Goal: Information Seeking & Learning: Learn about a topic

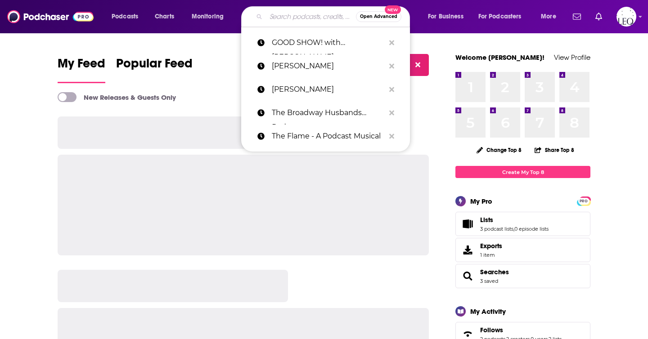
click at [282, 17] on input "Search podcasts, credits, & more..." at bounding box center [311, 16] width 90 height 14
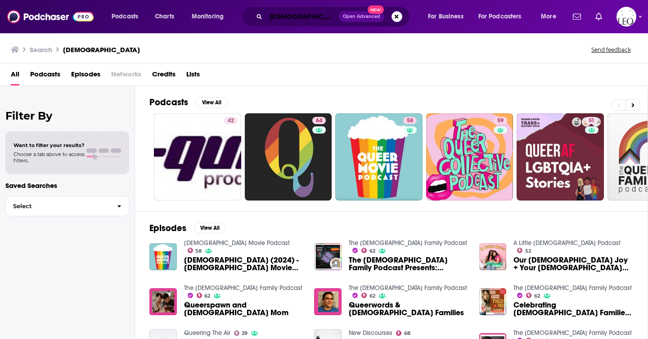
click at [286, 18] on input "queer" at bounding box center [302, 16] width 73 height 14
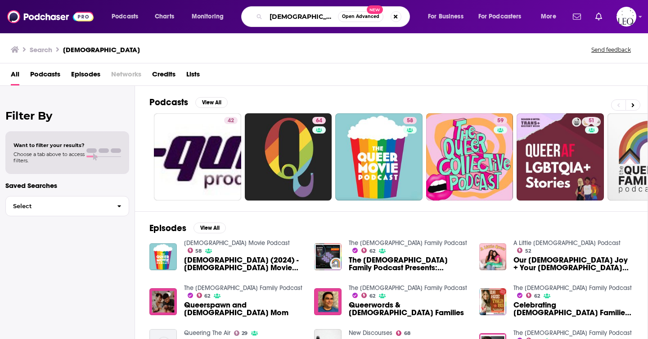
click at [286, 18] on input "queer" at bounding box center [302, 16] width 72 height 14
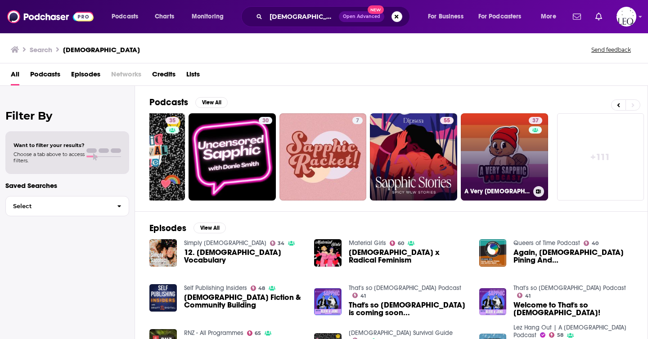
scroll to position [143, 0]
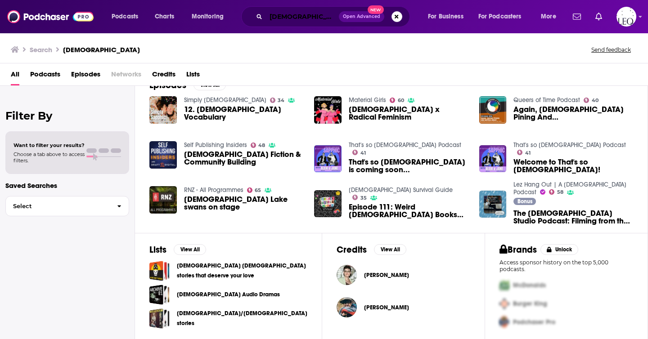
click at [312, 14] on input "sapphic" at bounding box center [302, 16] width 73 height 14
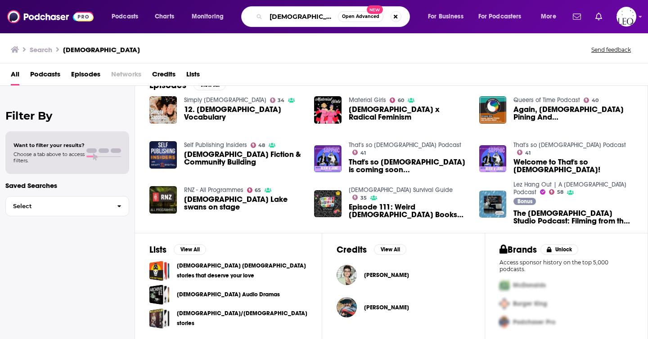
click at [312, 14] on input "sapphic" at bounding box center [302, 16] width 72 height 14
paste input "ts alexander"
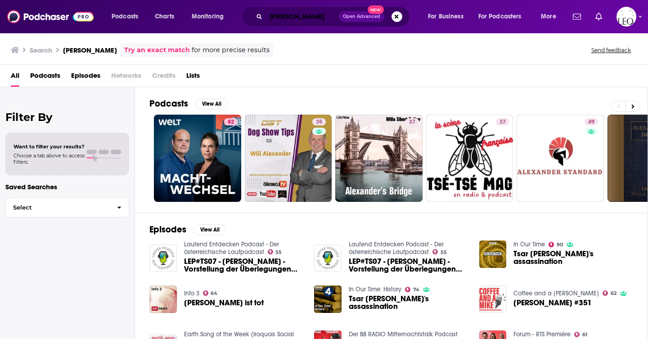
click at [274, 18] on input "ts alexander" at bounding box center [302, 16] width 73 height 14
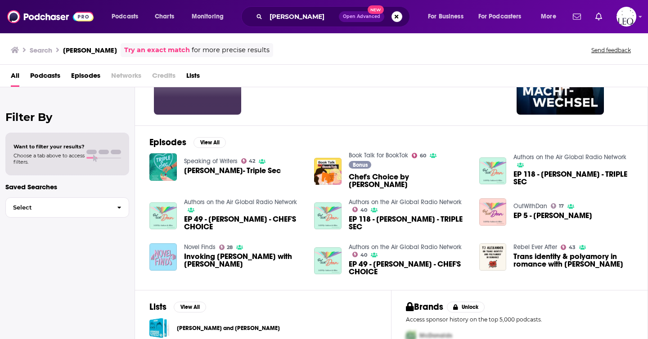
scroll to position [88, 0]
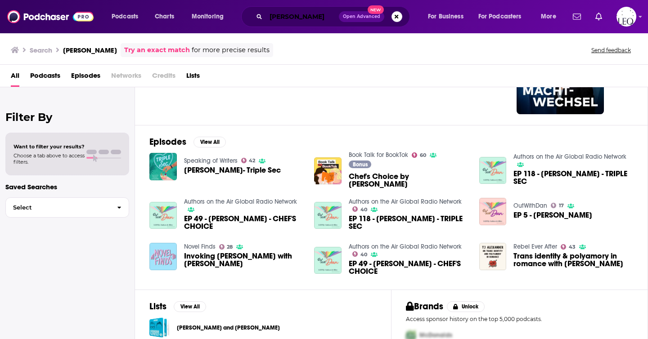
click at [306, 12] on input "tj alexander" at bounding box center [302, 16] width 73 height 14
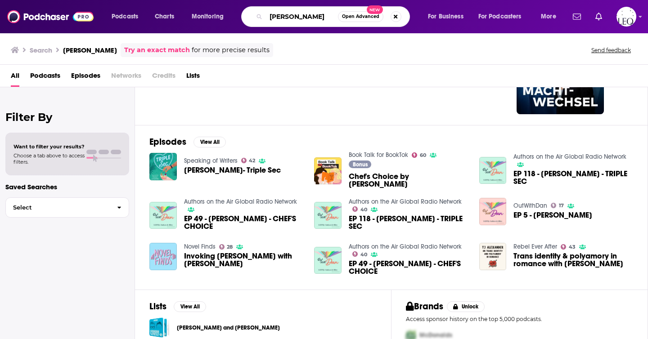
click at [306, 12] on input "tj alexander" at bounding box center [302, 16] width 72 height 14
type input "queer theater"
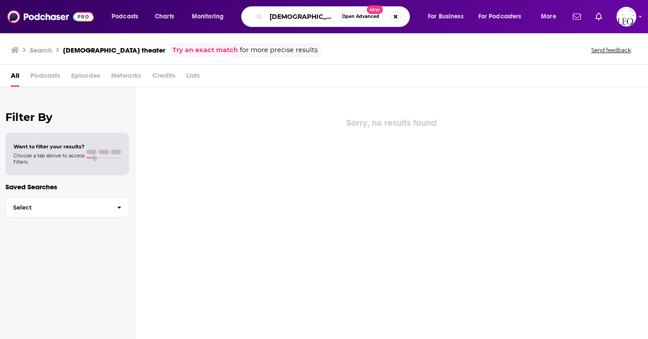
click at [306, 12] on input "[DEMOGRAPHIC_DATA] theater" at bounding box center [302, 16] width 72 height 14
click at [306, 12] on input "queer theater" at bounding box center [302, 16] width 72 height 14
click at [330, 13] on input "queer theater" at bounding box center [302, 16] width 72 height 14
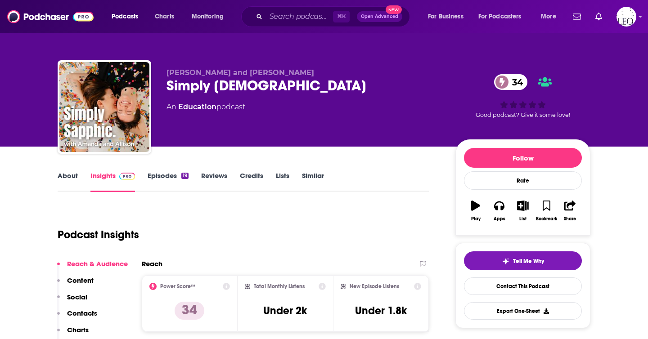
click at [69, 176] on link "About" at bounding box center [68, 181] width 20 height 21
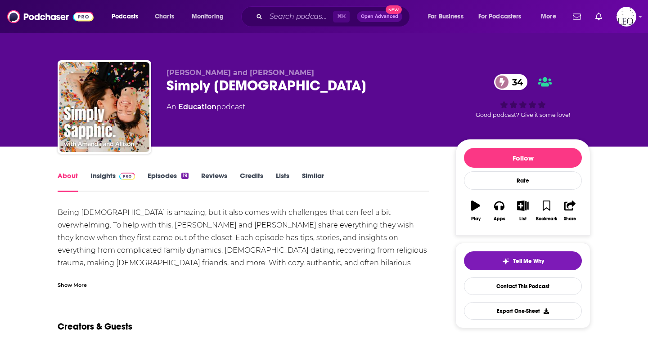
click at [100, 180] on link "Insights" at bounding box center [112, 181] width 45 height 21
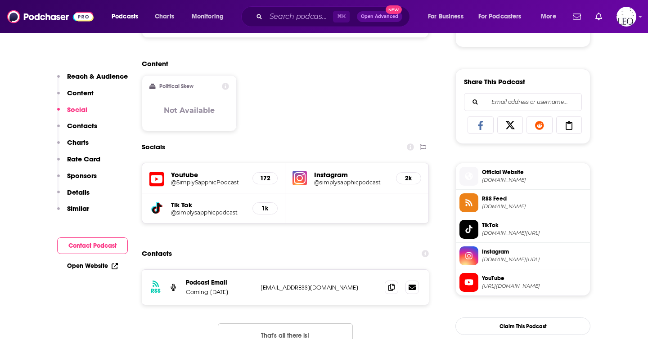
scroll to position [528, 0]
click at [406, 180] on h5 "2k" at bounding box center [409, 179] width 10 height 8
click at [330, 177] on h5 "Instagram" at bounding box center [351, 175] width 75 height 9
click at [366, 183] on h5 "@simplysapphicpodcast" at bounding box center [351, 183] width 75 height 7
click at [198, 212] on h5 "@simplysapphicpodcast" at bounding box center [208, 213] width 74 height 7
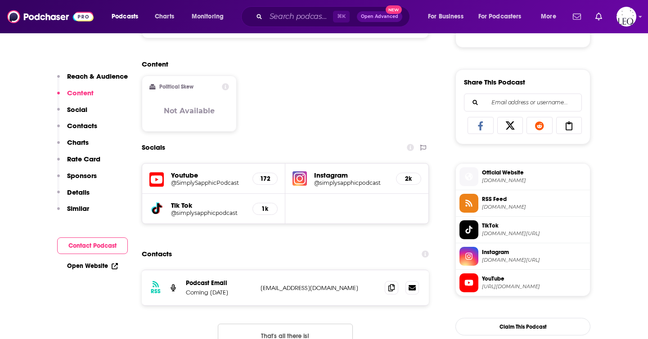
scroll to position [0, 0]
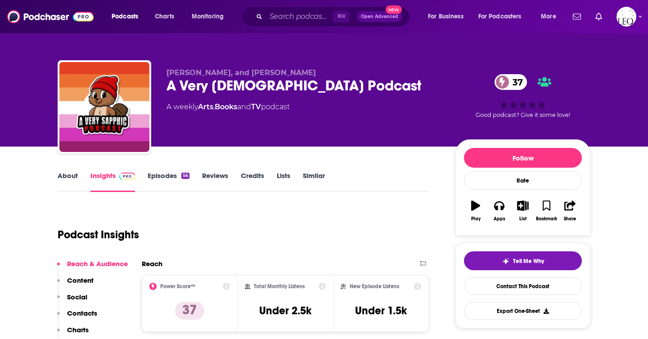
click at [71, 176] on link "About" at bounding box center [68, 181] width 20 height 21
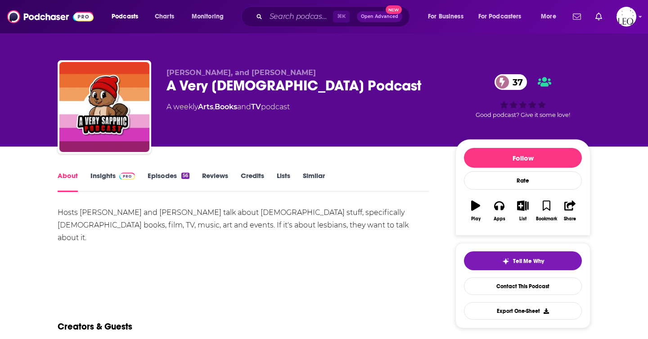
click at [108, 176] on link "Insights" at bounding box center [112, 181] width 45 height 21
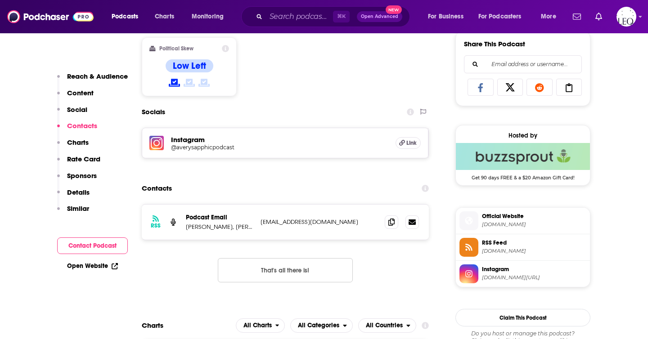
scroll to position [560, 0]
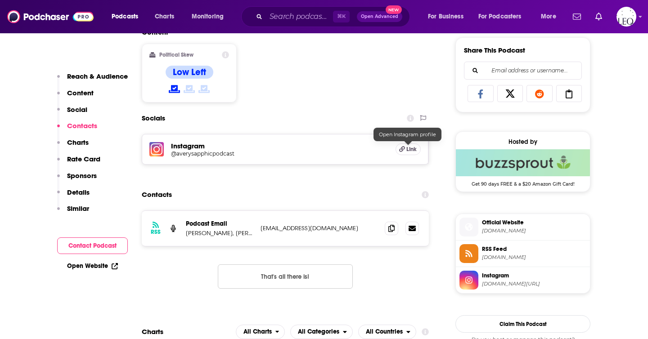
click at [408, 147] on span "Link" at bounding box center [411, 149] width 10 height 7
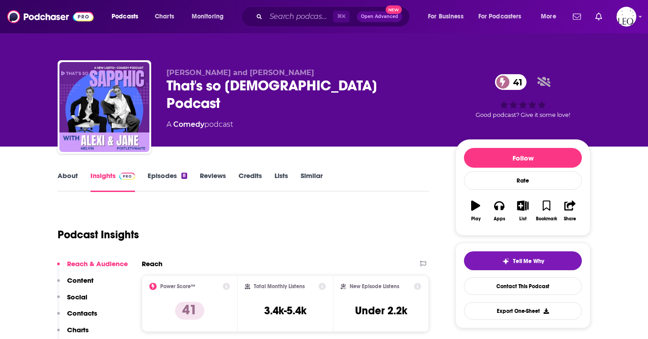
click at [64, 180] on link "About" at bounding box center [68, 181] width 20 height 21
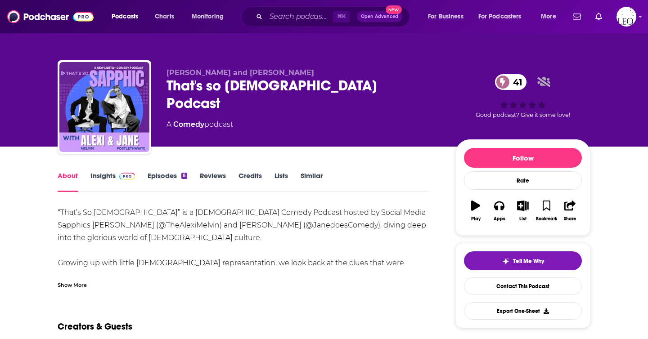
click at [72, 286] on div "Show More" at bounding box center [72, 284] width 29 height 9
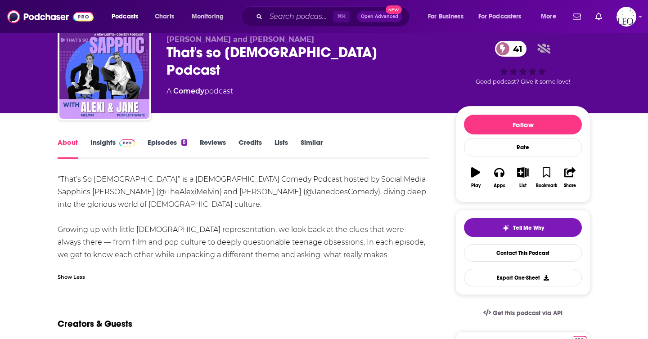
scroll to position [35, 0]
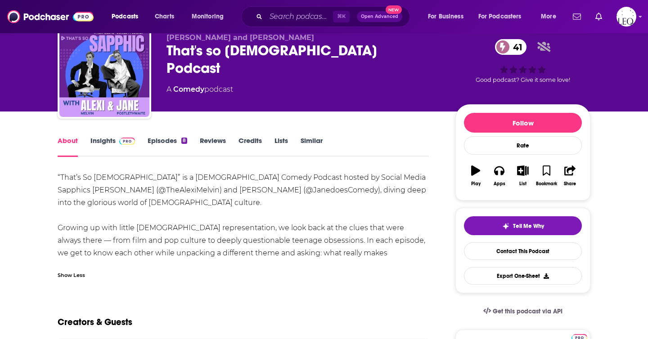
click at [160, 141] on link "Episodes 8" at bounding box center [168, 146] width 40 height 21
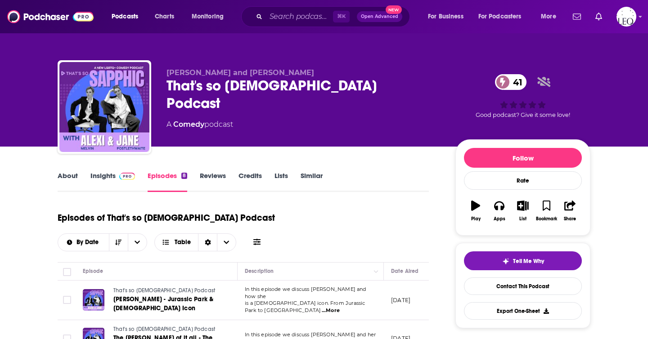
click at [65, 176] on link "About" at bounding box center [68, 181] width 20 height 21
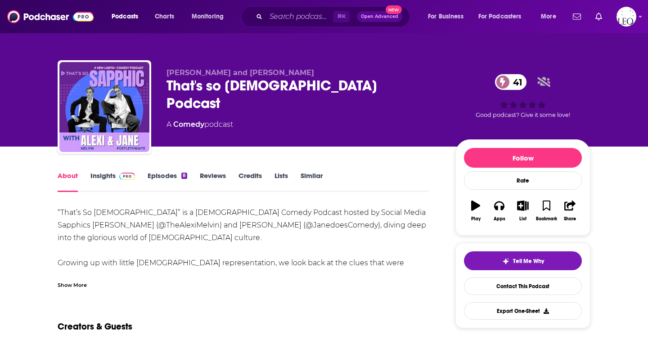
click at [68, 285] on div "Show More" at bounding box center [72, 284] width 29 height 9
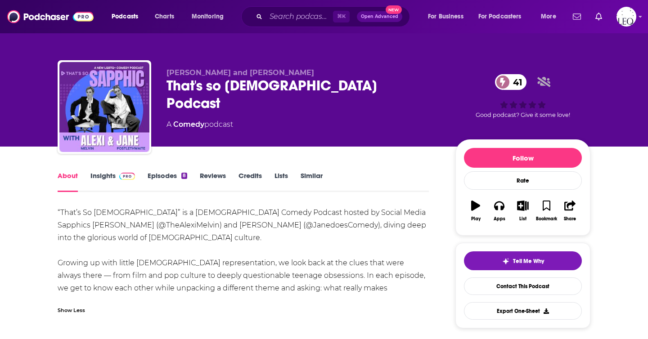
click at [114, 175] on link "Insights" at bounding box center [112, 181] width 45 height 21
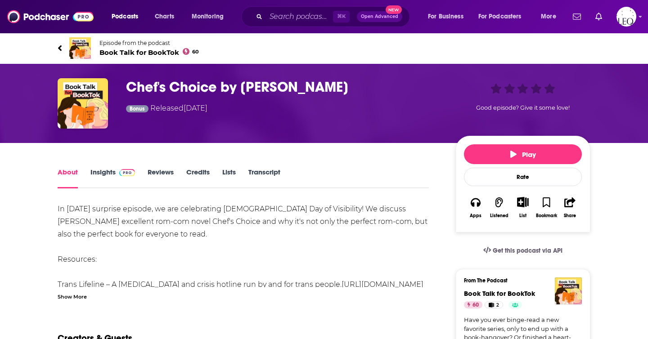
click at [76, 297] on div "Show More" at bounding box center [72, 296] width 29 height 9
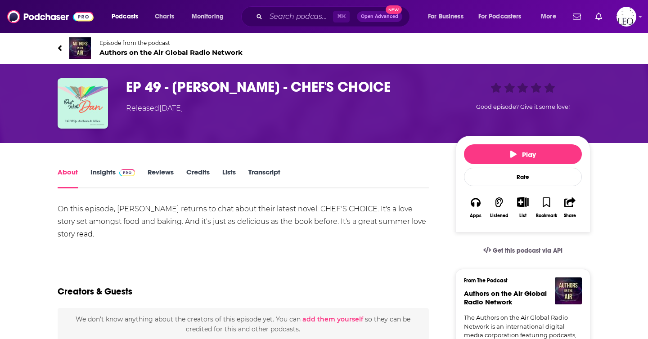
click at [157, 109] on div "Released Wednesday, 31st May 2023" at bounding box center [154, 108] width 57 height 11
click at [104, 173] on link "Insights" at bounding box center [112, 178] width 45 height 21
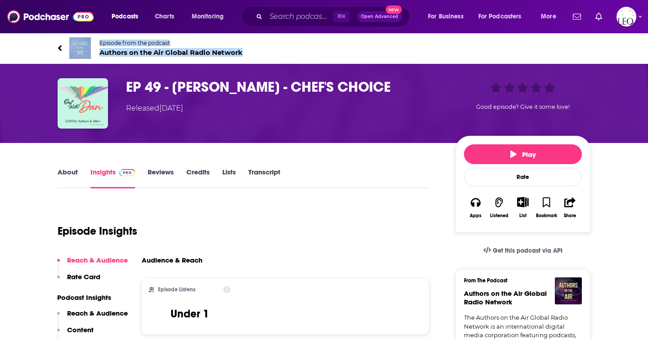
click at [71, 175] on link "About" at bounding box center [68, 178] width 20 height 21
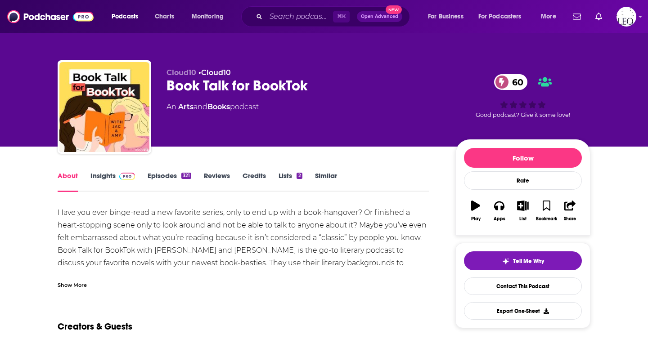
click at [104, 176] on link "Insights" at bounding box center [112, 181] width 45 height 21
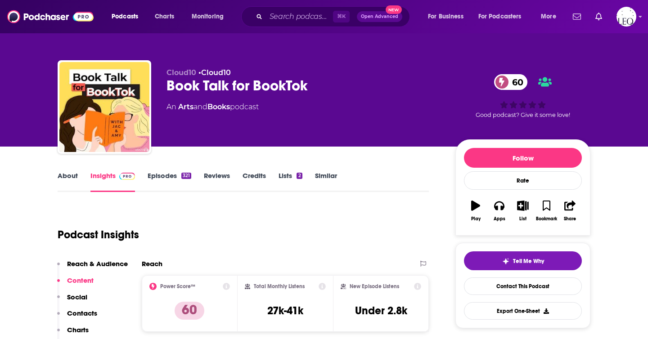
click at [63, 172] on link "About" at bounding box center [68, 181] width 20 height 21
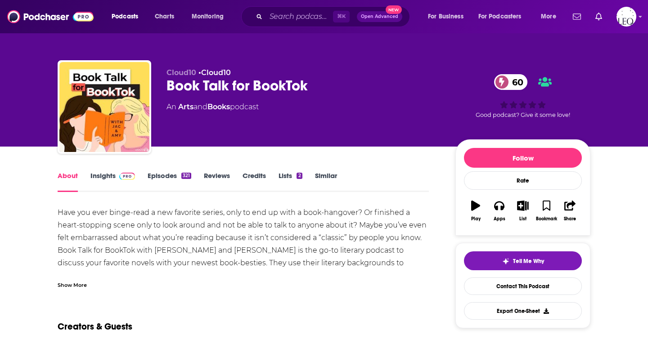
click at [103, 175] on link "Insights" at bounding box center [112, 181] width 45 height 21
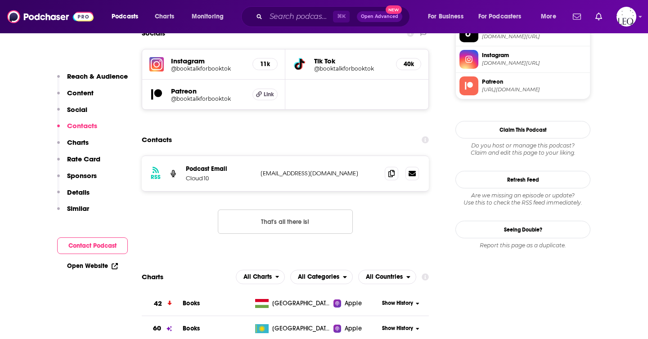
scroll to position [798, 0]
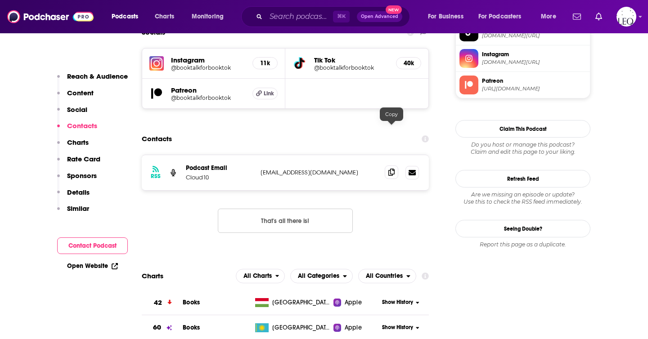
click at [393, 169] on icon at bounding box center [391, 172] width 6 height 7
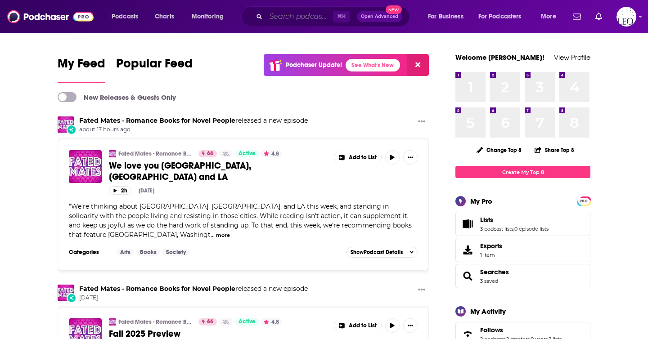
click at [290, 18] on input "Search podcasts, credits, & more..." at bounding box center [299, 16] width 67 height 14
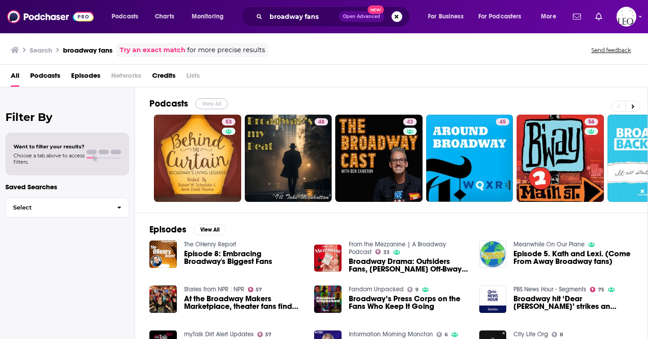
click at [208, 102] on button "View All" at bounding box center [211, 104] width 32 height 11
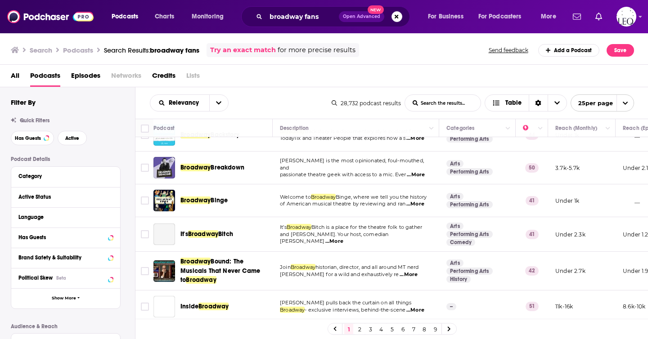
scroll to position [198, 0]
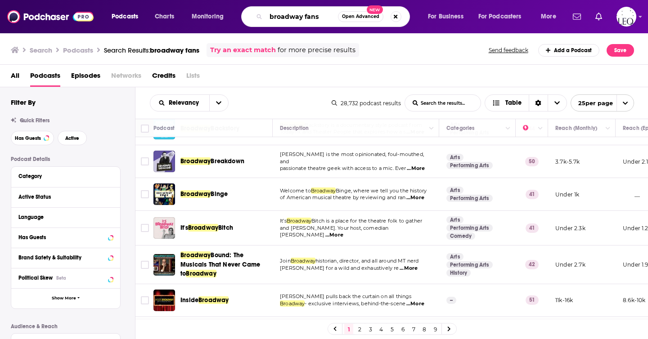
click at [271, 19] on input "broadway fans" at bounding box center [302, 16] width 72 height 14
click at [305, 17] on input "broadway fans" at bounding box center [302, 16] width 72 height 14
type input "broadway queer fans"
